Goal: Transaction & Acquisition: Subscribe to service/newsletter

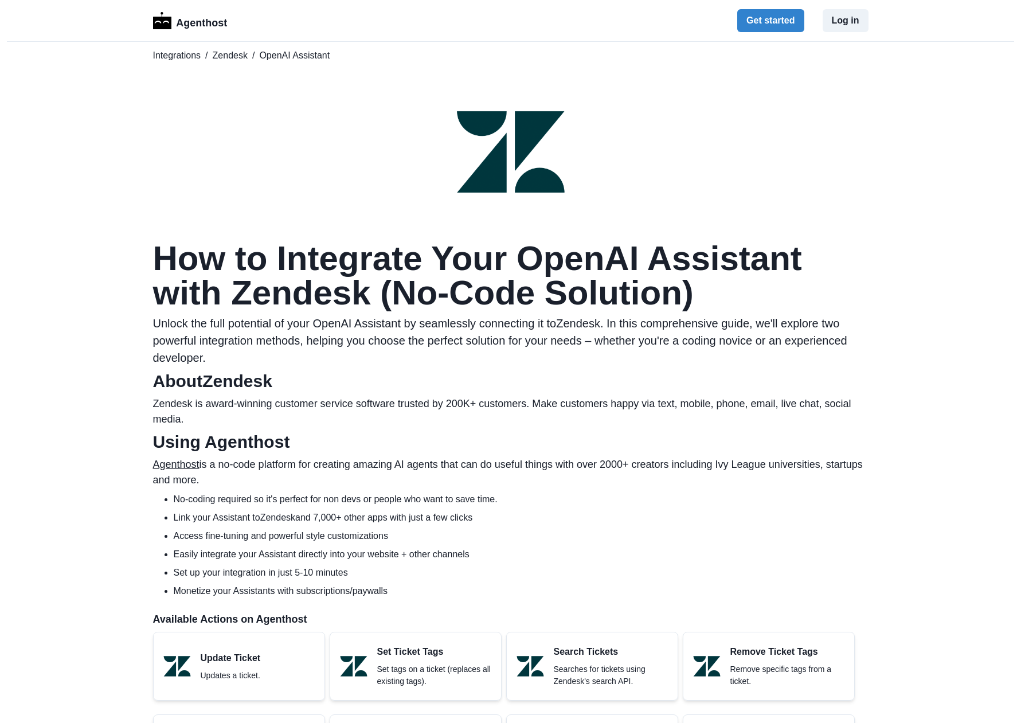
click at [763, 8] on div "Agenthost Get started Log in" at bounding box center [511, 20] width 716 height 41
click at [763, 17] on button "Get started" at bounding box center [770, 20] width 67 height 23
click at [298, 53] on span "OpenAI Assistant" at bounding box center [294, 56] width 71 height 14
click at [189, 23] on p "Agenthost" at bounding box center [201, 21] width 51 height 20
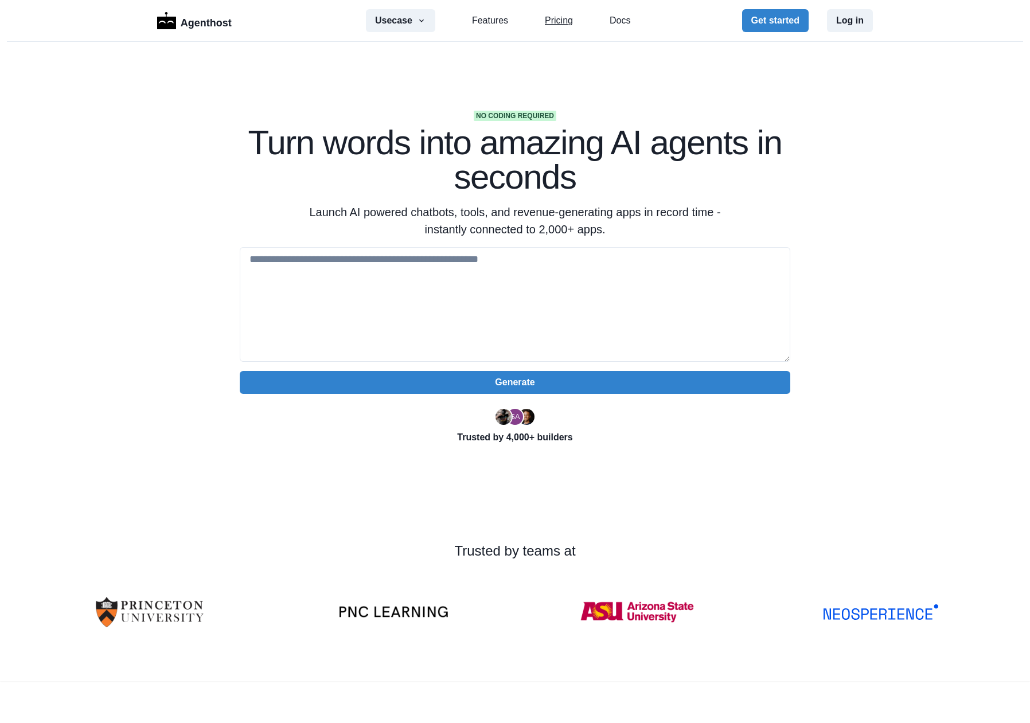
click at [554, 20] on link "Pricing" at bounding box center [559, 21] width 28 height 14
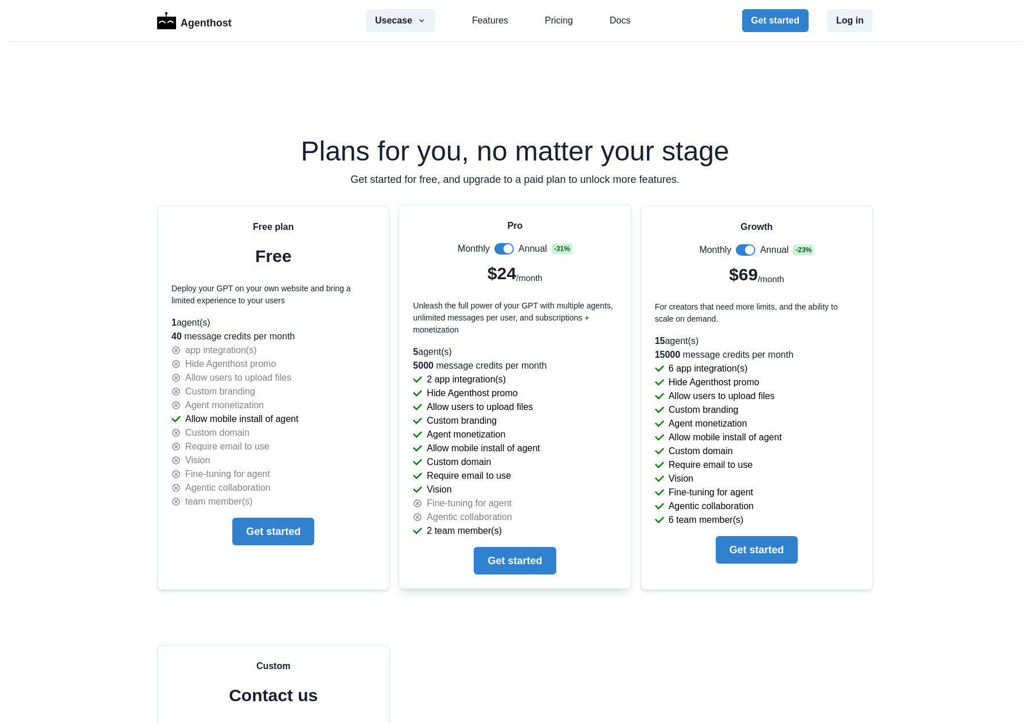
scroll to position [2311, 0]
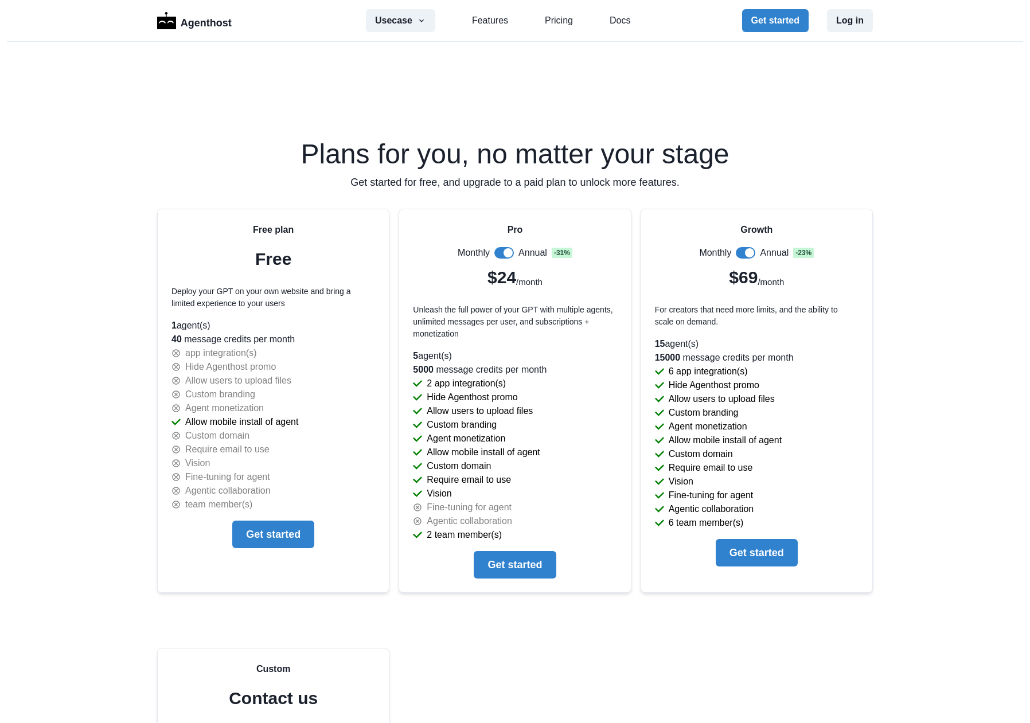
click at [829, 154] on h2 "Plans for you, no matter your stage" at bounding box center [515, 154] width 716 height 28
